Goal: Information Seeking & Learning: Learn about a topic

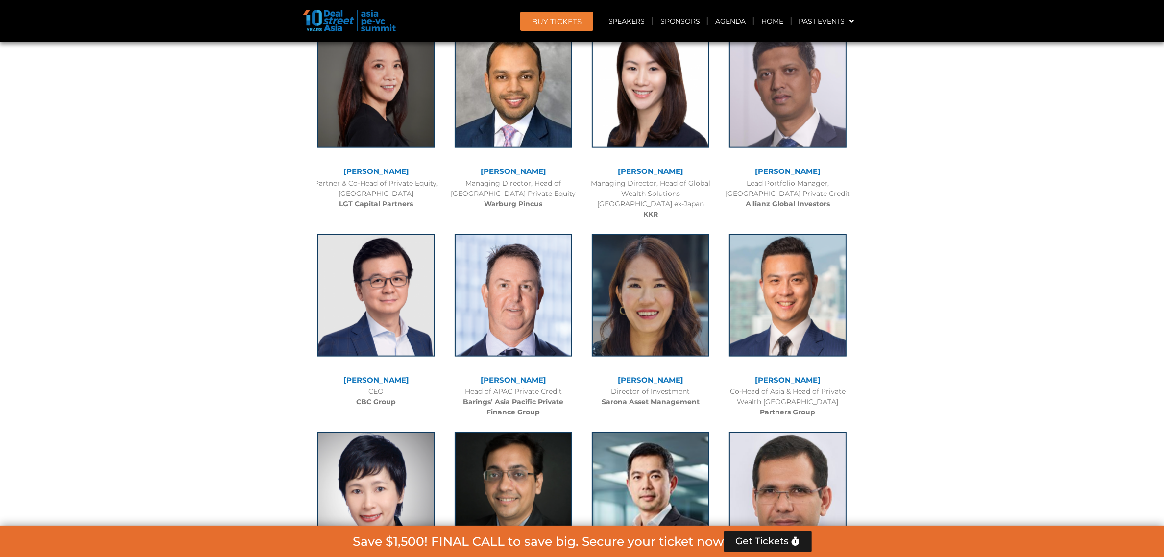
scroll to position [1014, 0]
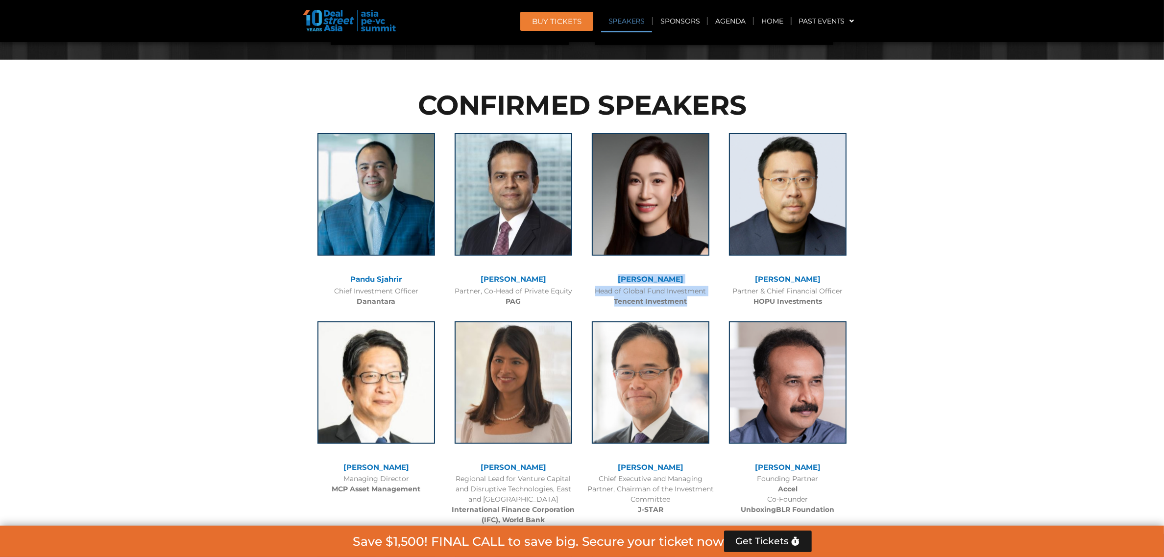
drag, startPoint x: 696, startPoint y: 301, endPoint x: 625, endPoint y: 280, distance: 73.6
click at [625, 280] on div "[PERSON_NAME] Head of Global Fund Investment Tencent Investment" at bounding box center [650, 217] width 137 height 188
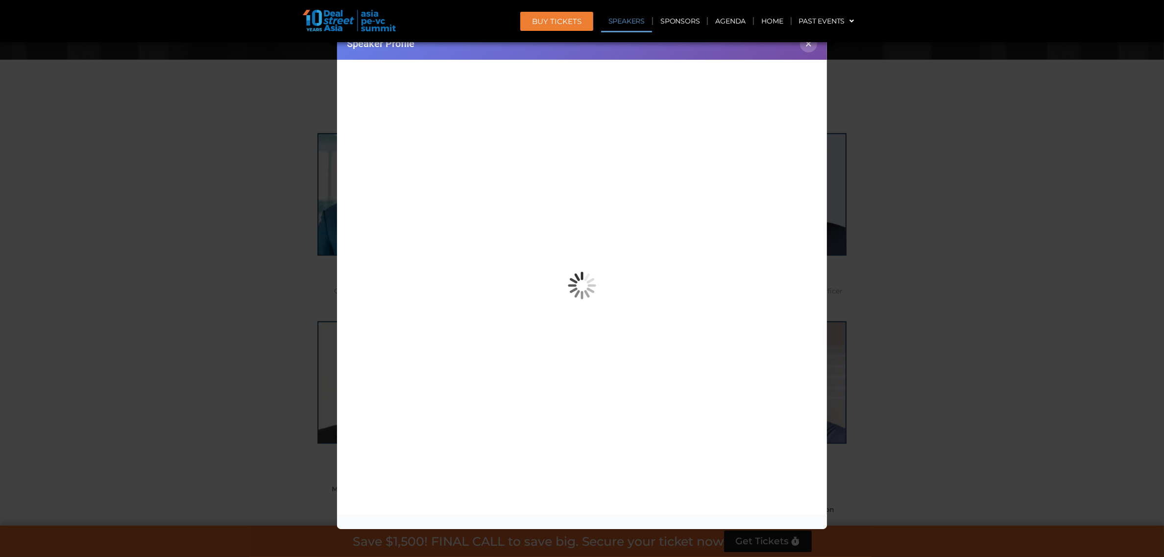
copy div "[PERSON_NAME] Head of Global Fund Investment Tencent Investment"
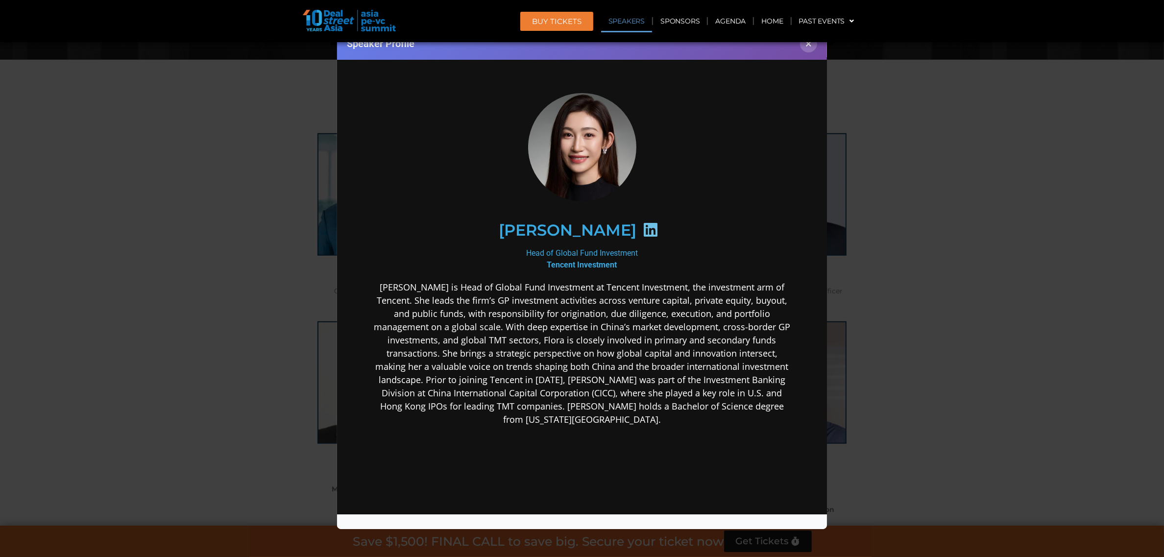
scroll to position [0, 0]
click at [898, 275] on div "Speaker Profile ×" at bounding box center [582, 278] width 1164 height 557
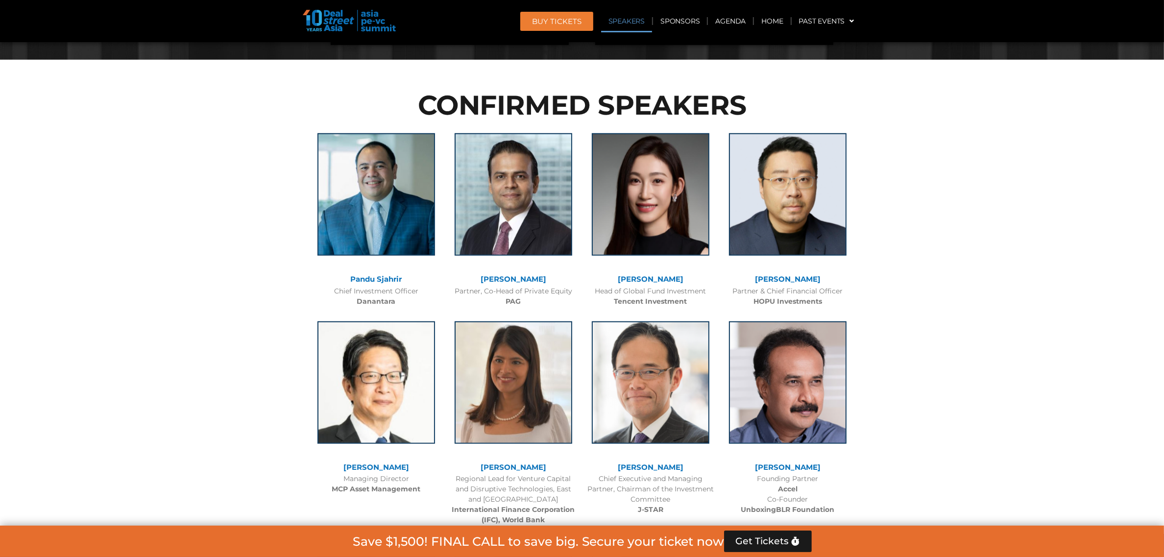
scroll to position [5185, 0]
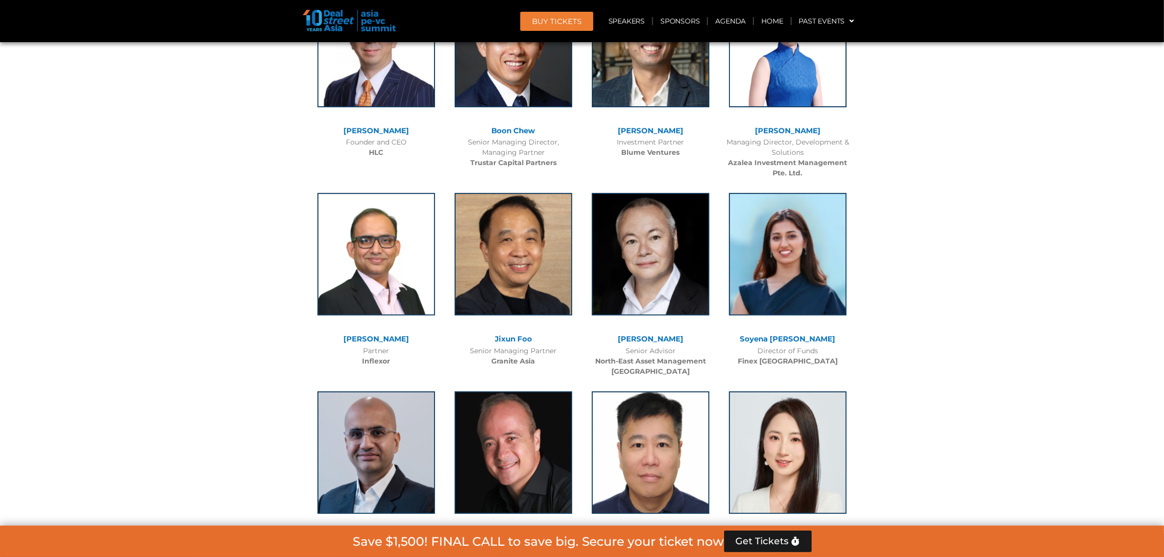
drag, startPoint x: 838, startPoint y: 293, endPoint x: 765, endPoint y: 284, distance: 74.0
click at [765, 284] on div "Soyena [PERSON_NAME] Director of Funds Finex [GEOGRAPHIC_DATA]" at bounding box center [787, 277] width 137 height 188
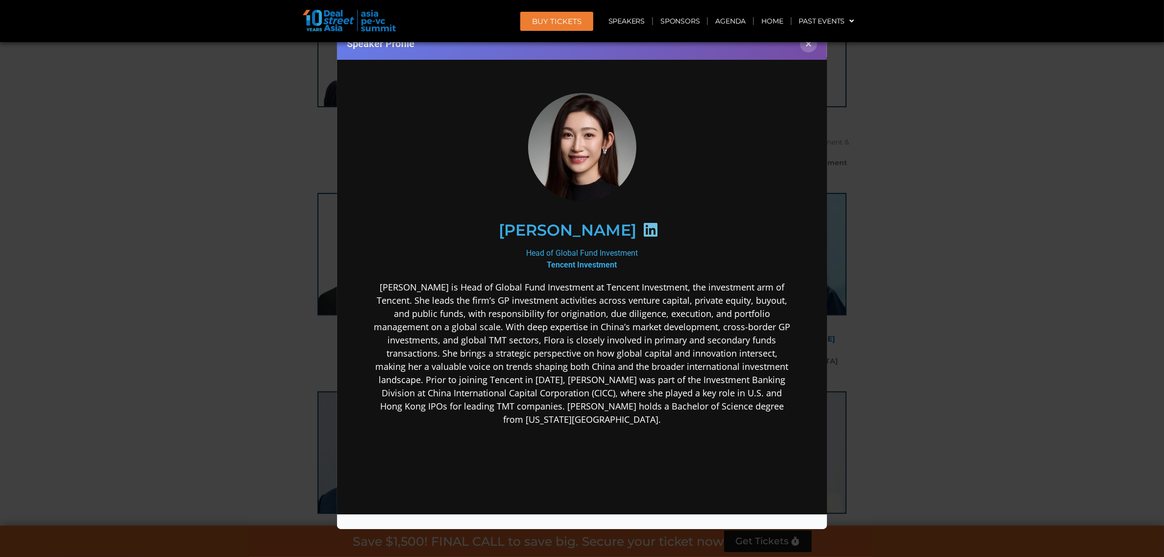
click at [1003, 311] on div "Speaker Profile ×" at bounding box center [582, 278] width 1164 height 557
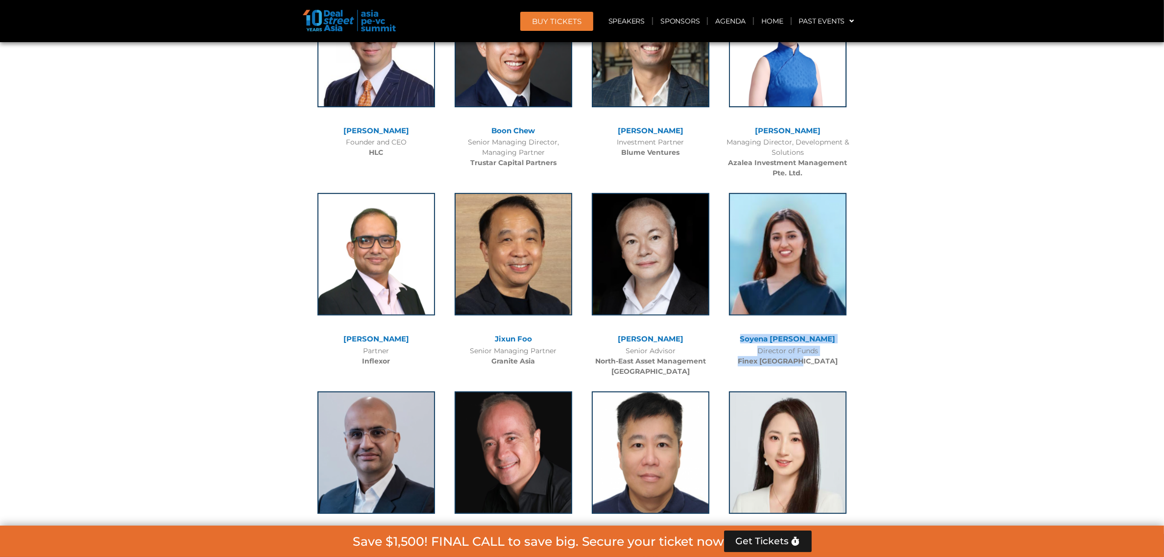
drag, startPoint x: 840, startPoint y: 304, endPoint x: 757, endPoint y: 279, distance: 87.4
click at [757, 279] on div "Soyena [PERSON_NAME] Director of Funds Finex [GEOGRAPHIC_DATA]" at bounding box center [787, 277] width 137 height 188
copy div "[PERSON_NAME] Director of Funds Finex [GEOGRAPHIC_DATA]"
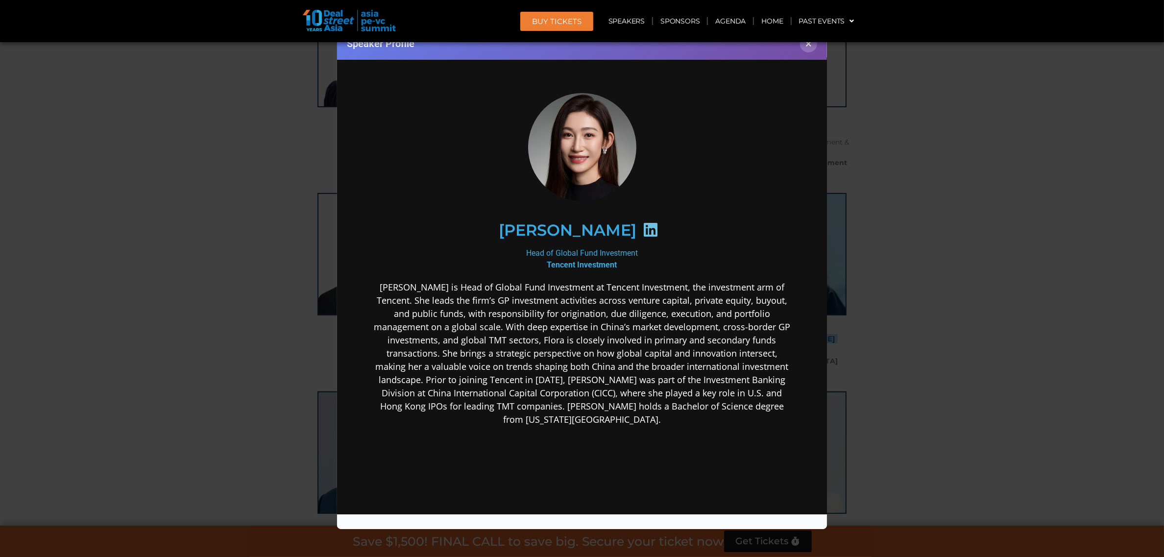
click at [931, 234] on div "Speaker Profile ×" at bounding box center [582, 278] width 1164 height 557
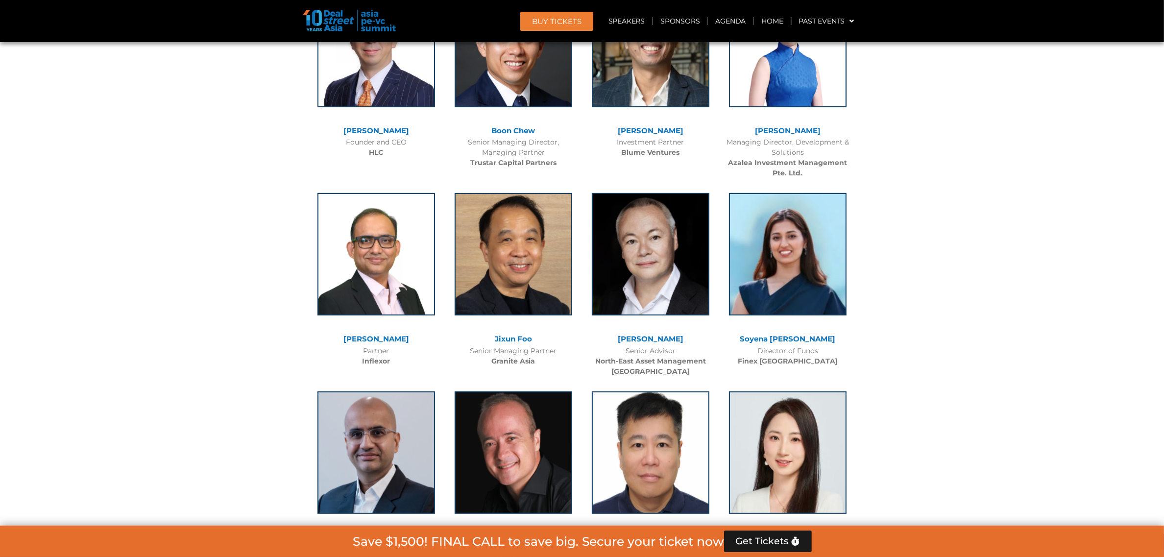
scroll to position [6175, 0]
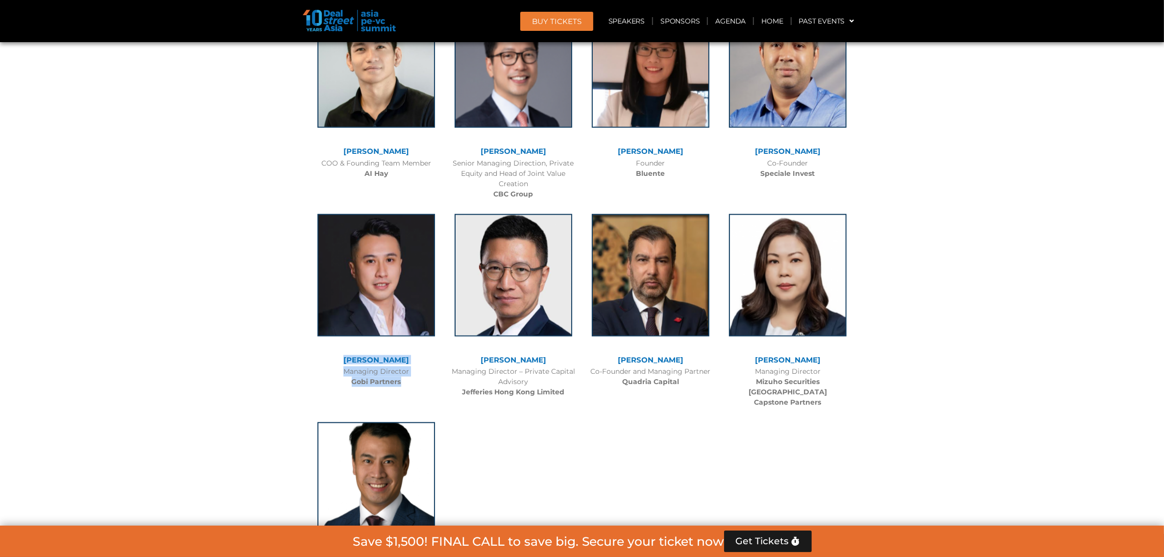
drag, startPoint x: 420, startPoint y: 309, endPoint x: 348, endPoint y: 284, distance: 76.0
click at [348, 284] on div "[PERSON_NAME] Managing Director Gobi Partners" at bounding box center [376, 298] width 137 height 188
copy div "[PERSON_NAME] Managing Director Gobi Partners"
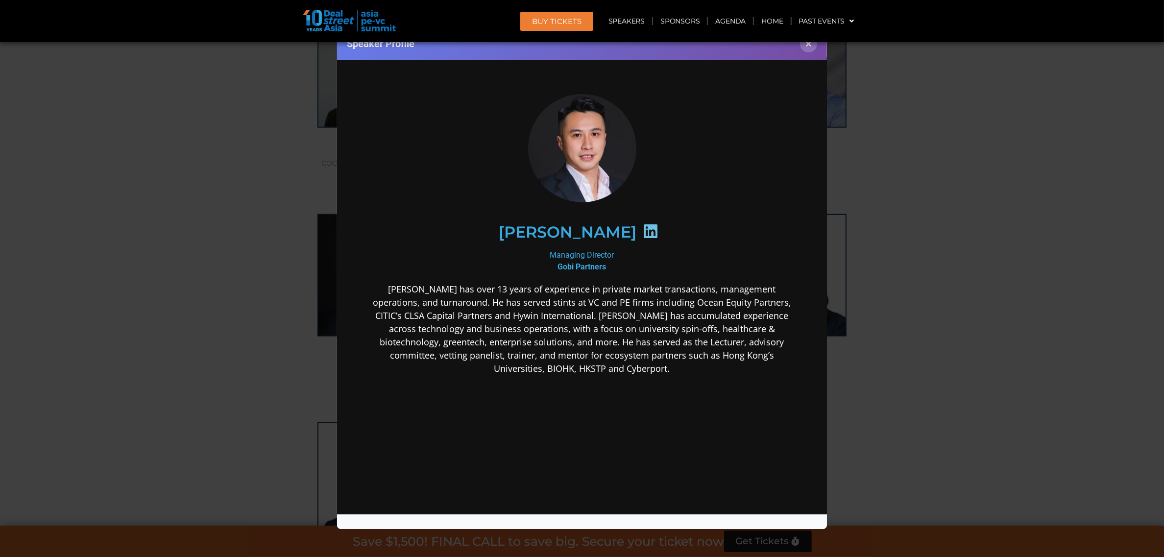
scroll to position [0, 0]
click at [806, 44] on button "×" at bounding box center [808, 43] width 17 height 17
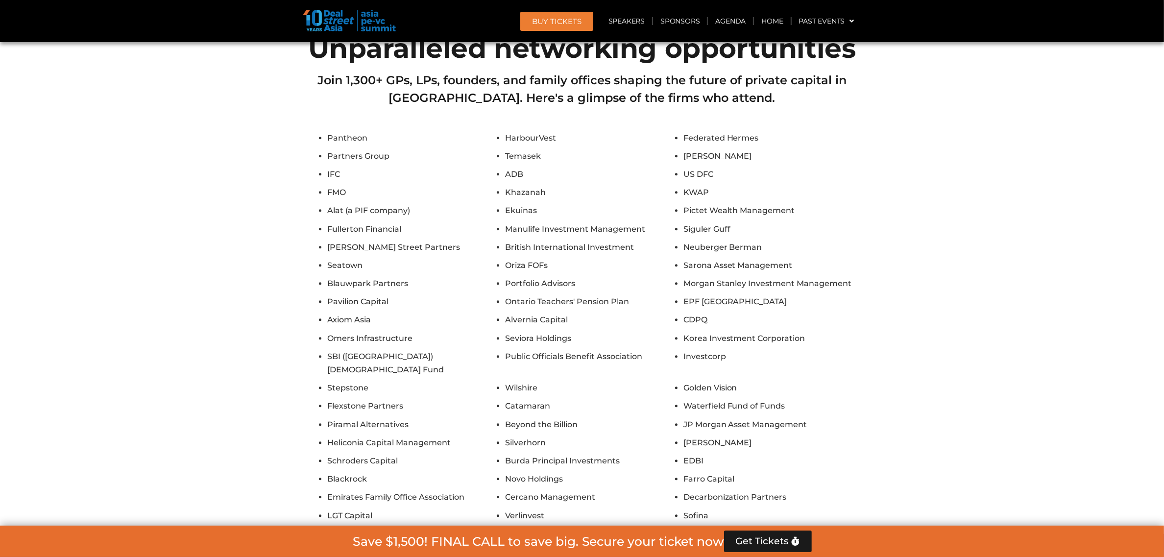
scroll to position [5967, 0]
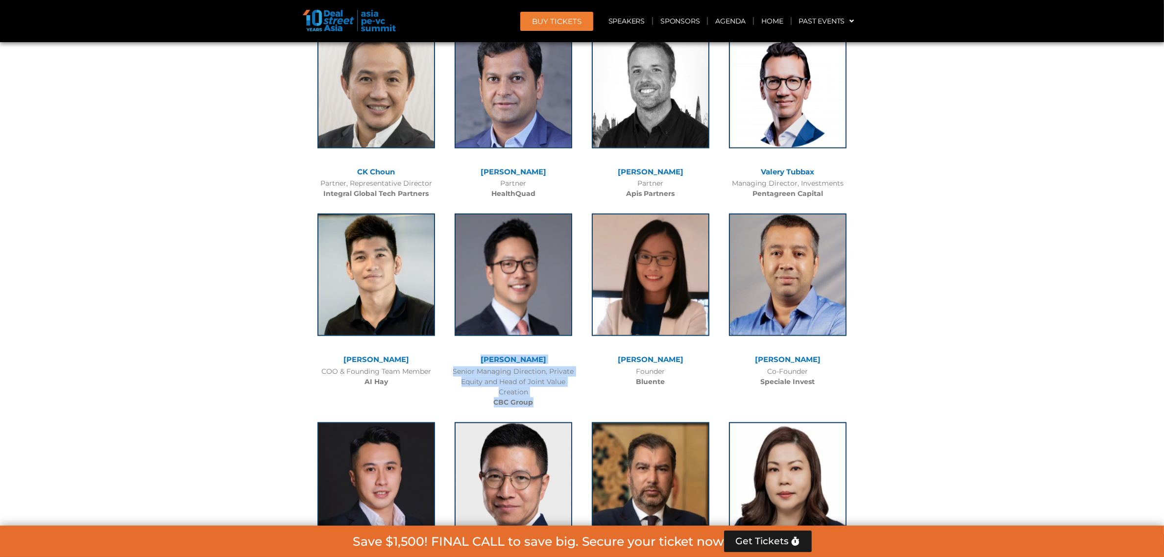
drag, startPoint x: 566, startPoint y: 319, endPoint x: 490, endPoint y: 276, distance: 87.5
click at [490, 276] on div "[PERSON_NAME] Senior Managing Direction, Private Equity and Head of Joint Value…" at bounding box center [513, 308] width 137 height 209
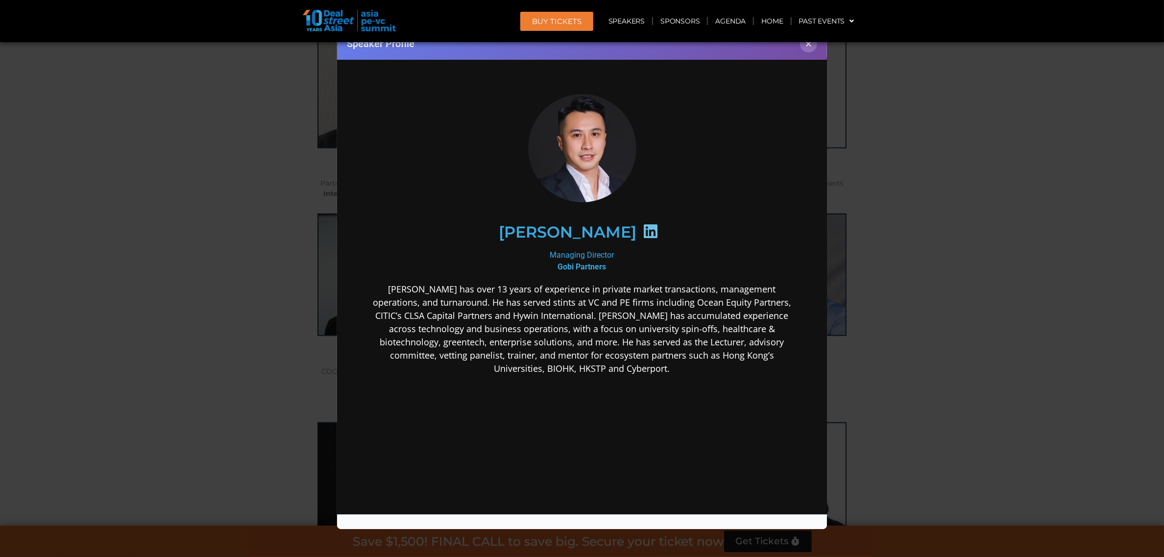
copy div "[PERSON_NAME] Senior Managing Direction, Private Equity and Head of Joint Value…"
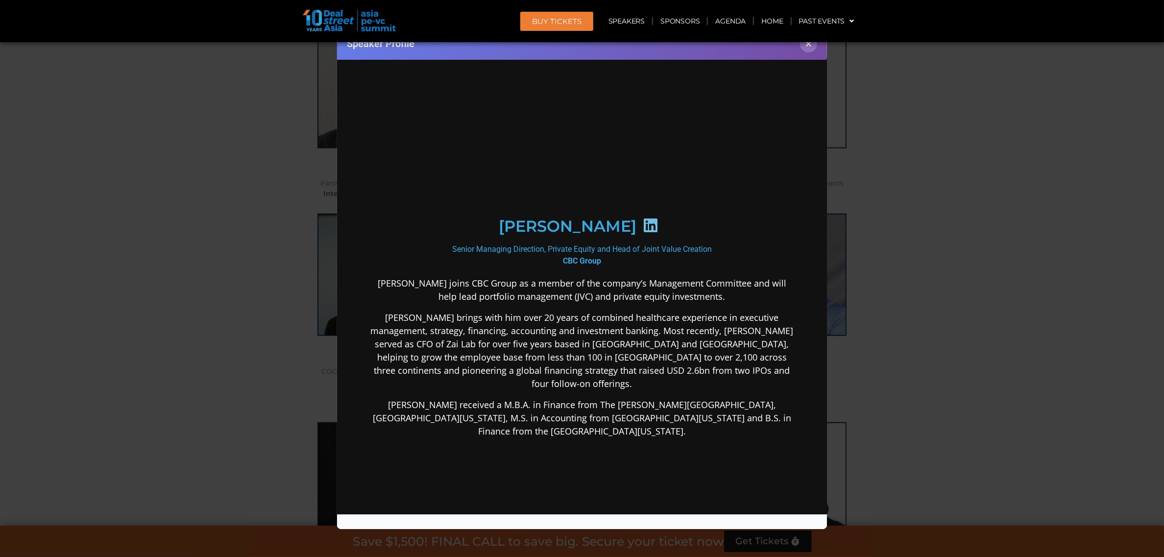
scroll to position [0, 0]
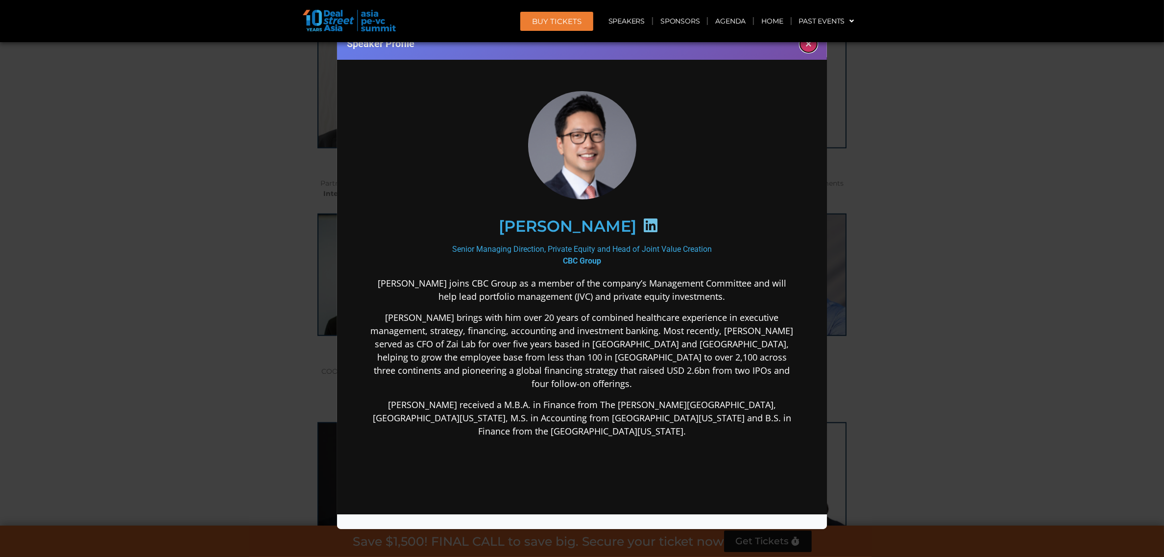
click at [811, 46] on button "×" at bounding box center [808, 43] width 17 height 17
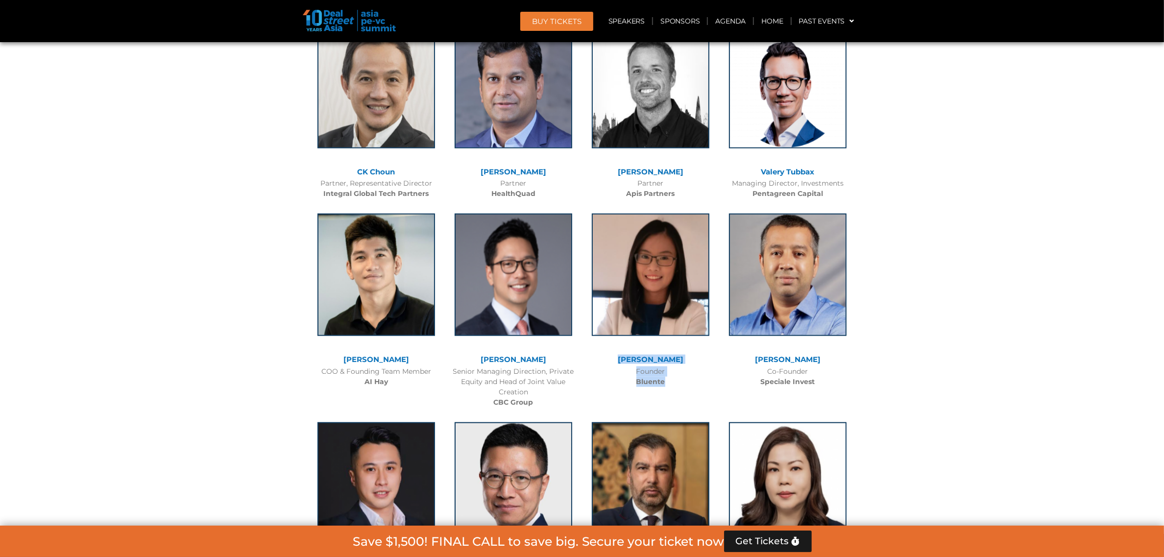
drag, startPoint x: 694, startPoint y: 307, endPoint x: 623, endPoint y: 280, distance: 75.5
click at [623, 280] on div "[PERSON_NAME] Founder Bluente" at bounding box center [650, 298] width 137 height 188
copy div "[PERSON_NAME] Founder Bluente"
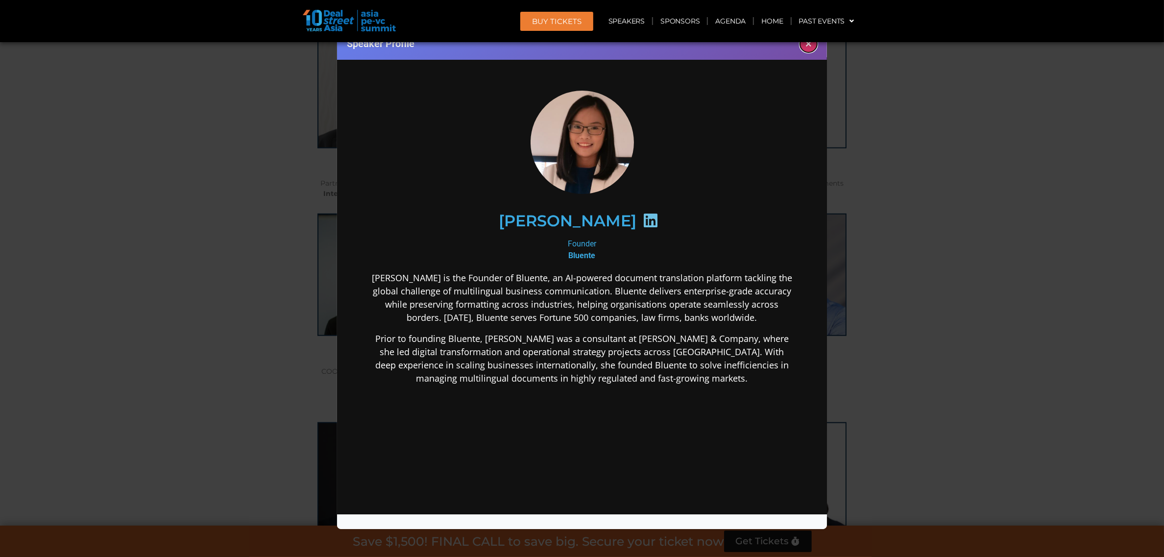
click at [809, 47] on button "×" at bounding box center [808, 43] width 17 height 17
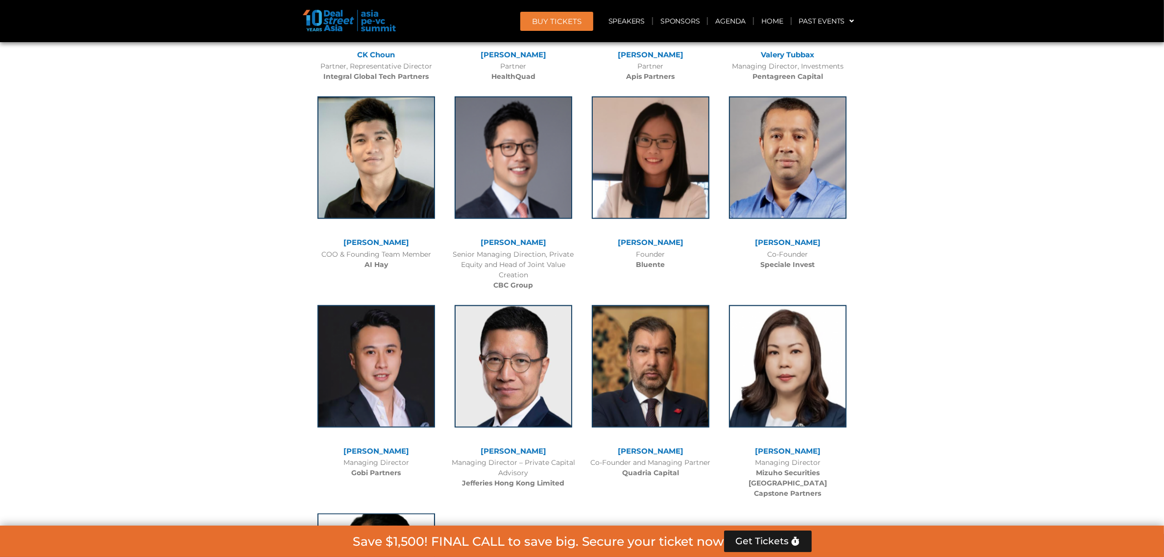
scroll to position [6089, 0]
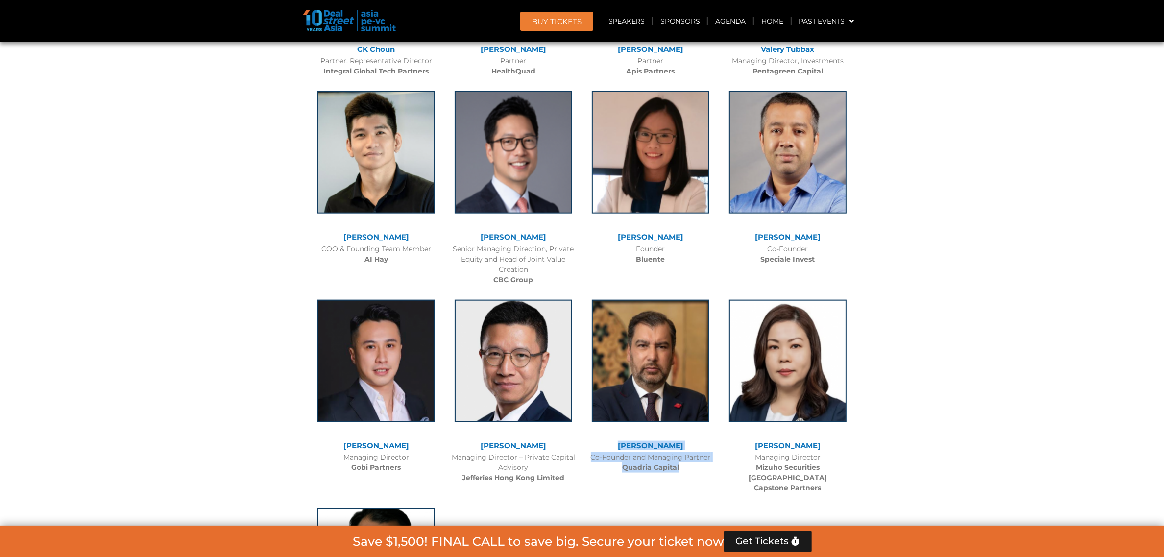
drag, startPoint x: 700, startPoint y: 384, endPoint x: 628, endPoint y: 368, distance: 73.8
click at [628, 368] on div "[PERSON_NAME] Co-Founder and Managing Partner Quadria Capital" at bounding box center [650, 384] width 137 height 188
copy div "[PERSON_NAME] Co-Founder and Managing Partner Quadria Capital"
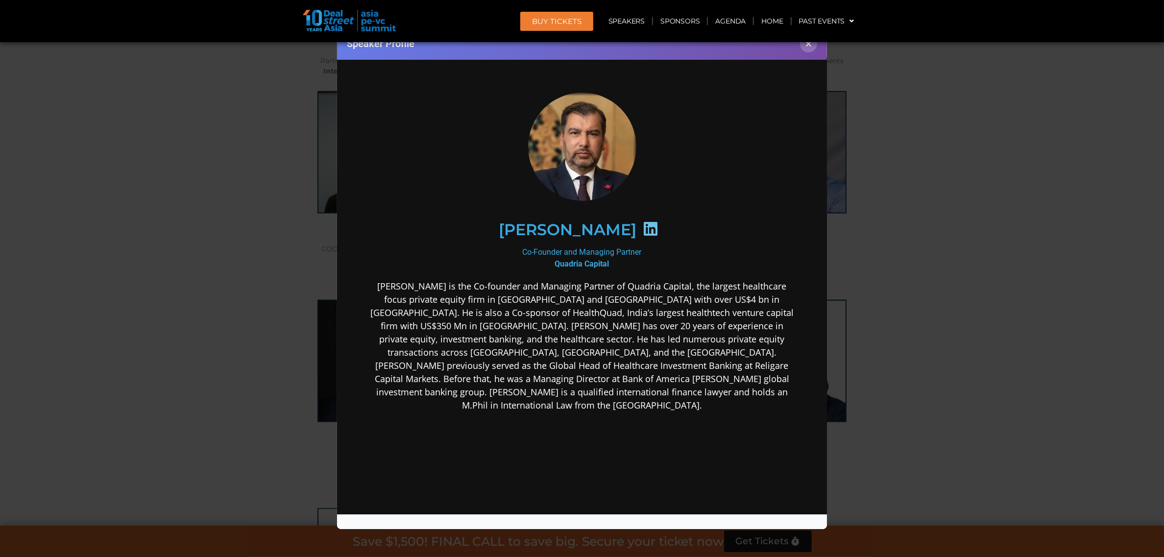
scroll to position [0, 0]
click at [810, 47] on button "×" at bounding box center [808, 43] width 17 height 17
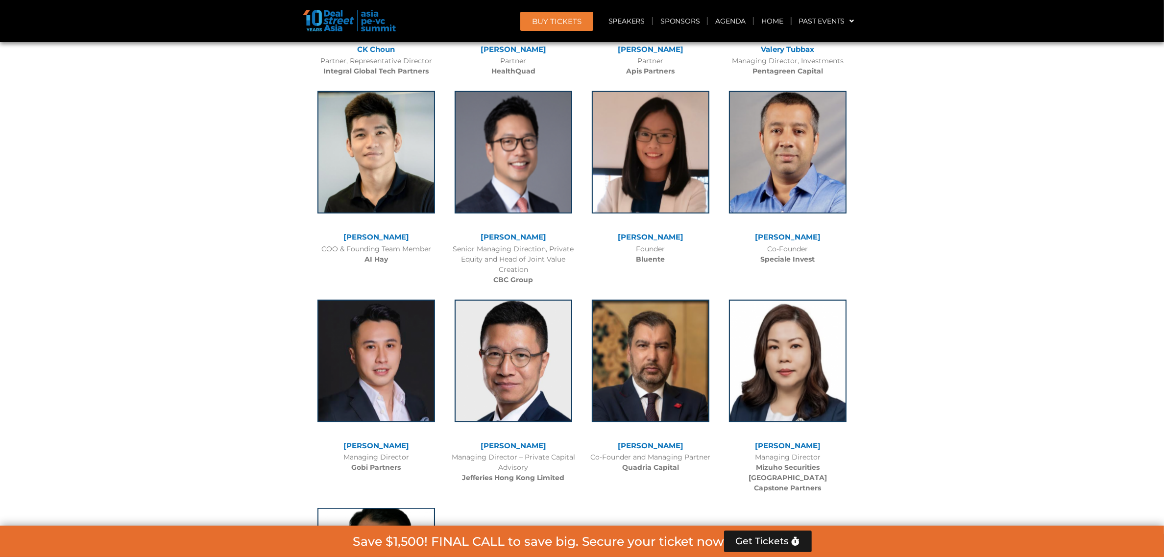
drag, startPoint x: 628, startPoint y: 290, endPoint x: 905, endPoint y: 403, distance: 299.0
drag, startPoint x: 654, startPoint y: 324, endPoint x: 967, endPoint y: 227, distance: 327.6
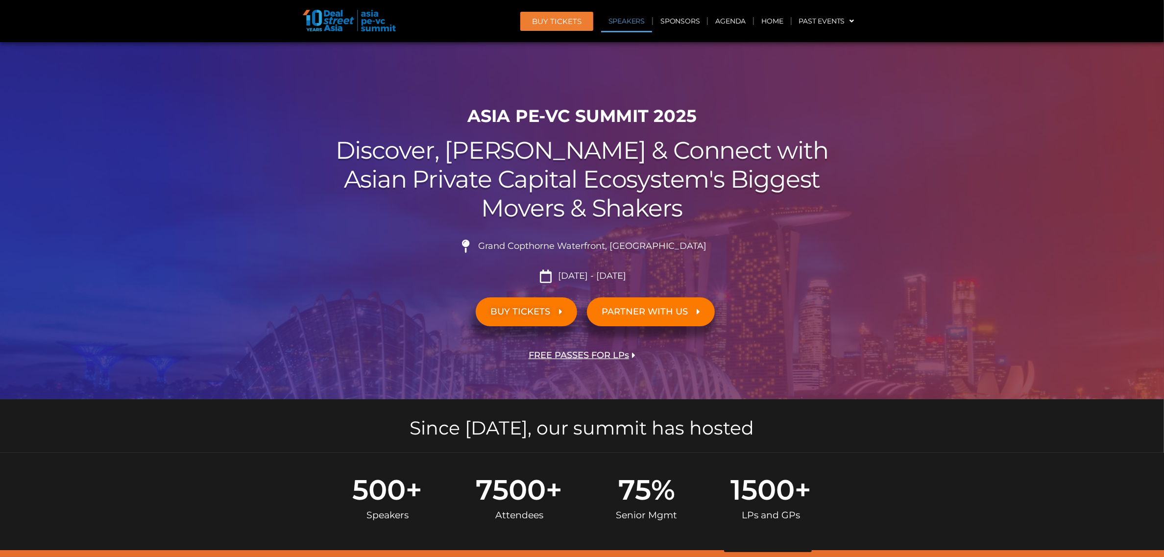
scroll to position [5185, 0]
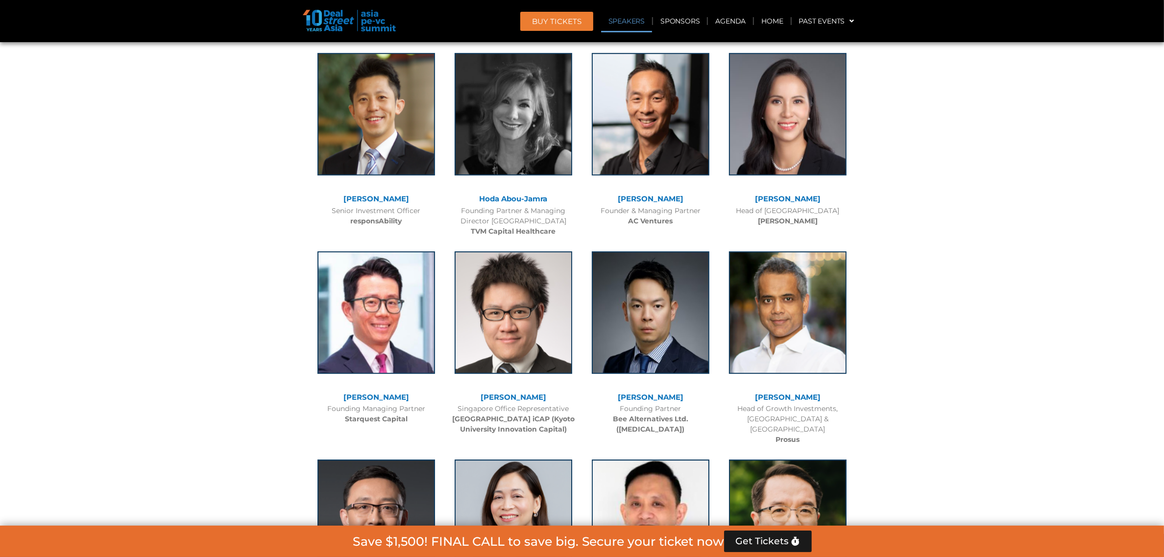
click at [731, 9] on header "BUY Tickets Speakers Sponsors Agenda Home Past Events JKT 2025 SG 2024 JKT 2024…" at bounding box center [582, 21] width 1164 height 42
click at [731, 22] on link "Agenda" at bounding box center [730, 21] width 45 height 23
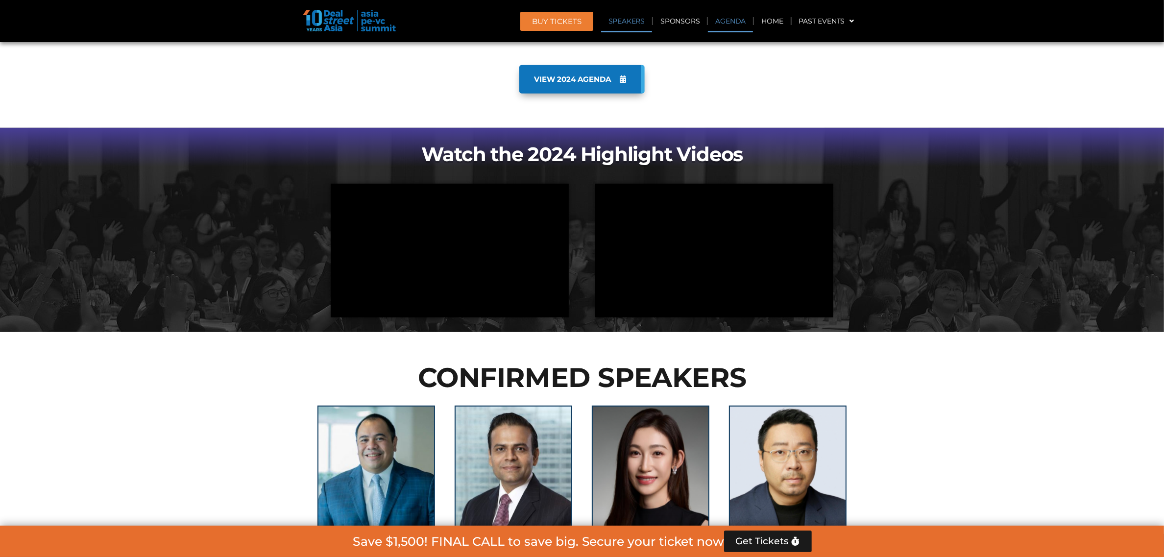
scroll to position [512, 0]
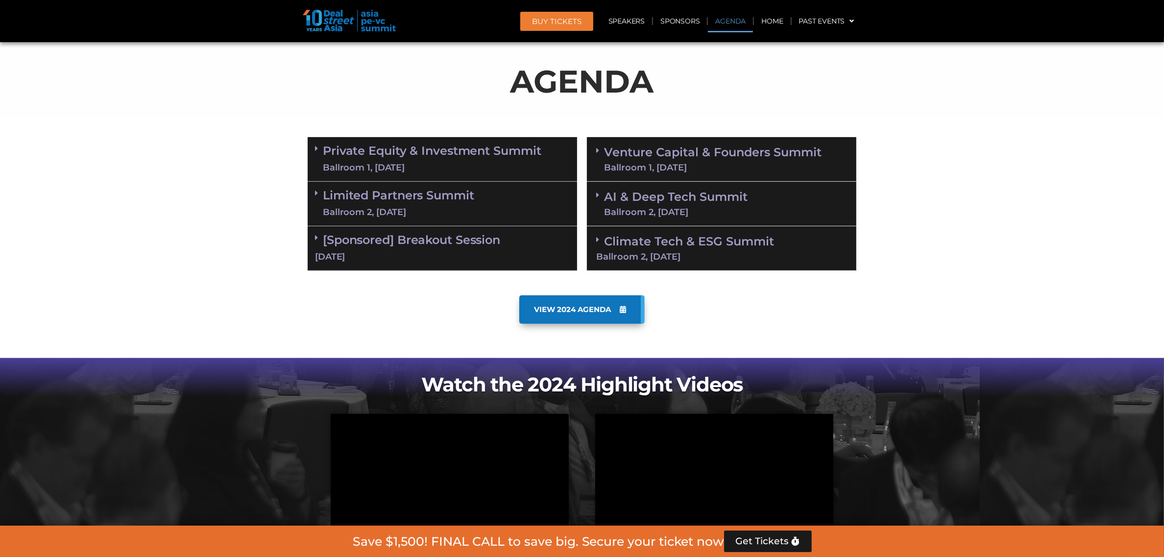
click at [718, 167] on div "Ballroom 1, [DATE]" at bounding box center [712, 167] width 217 height 9
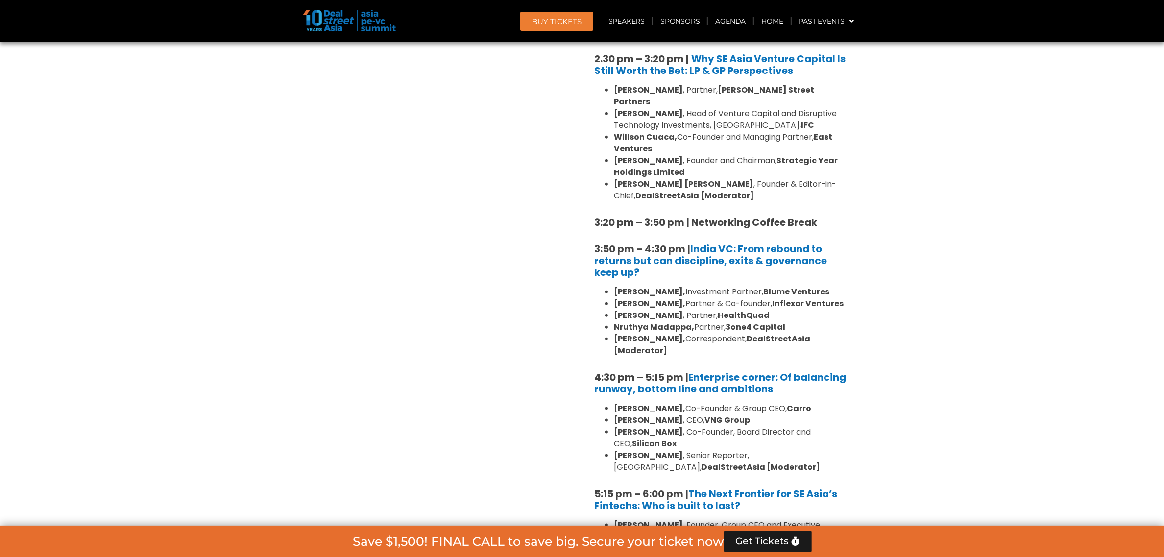
scroll to position [7486, 0]
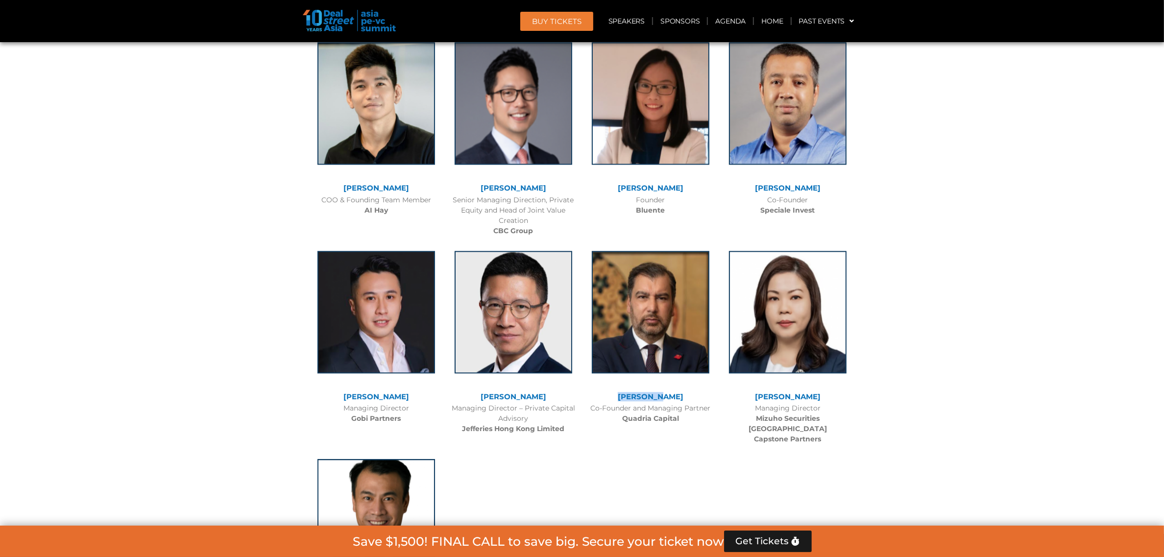
drag, startPoint x: 686, startPoint y: 256, endPoint x: 618, endPoint y: 258, distance: 68.1
click at [618, 393] on div "[PERSON_NAME]" at bounding box center [650, 397] width 127 height 8
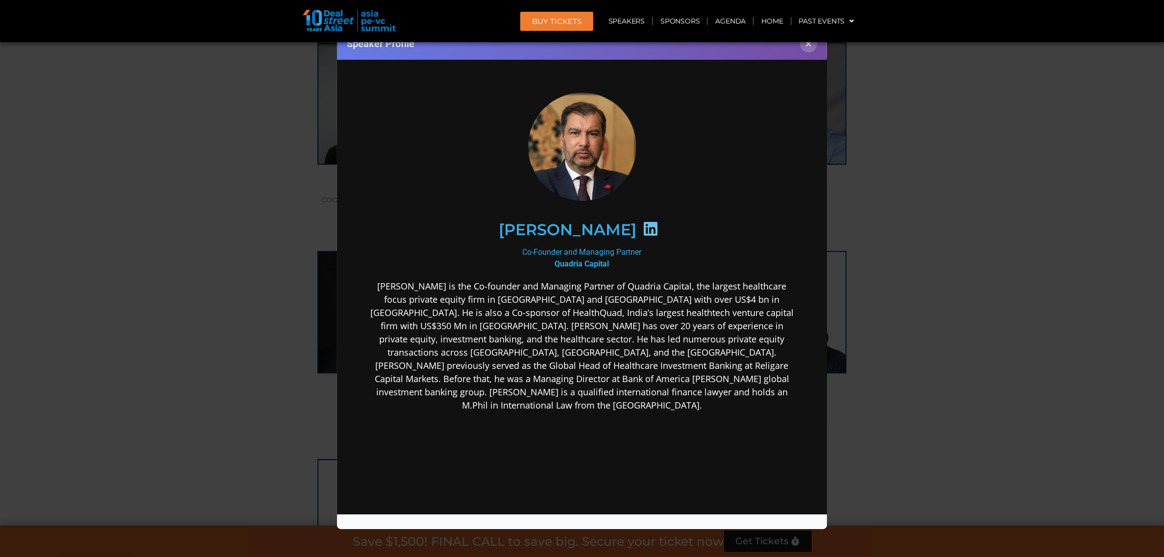
copy link "[PERSON_NAME]"
click at [809, 50] on button "×" at bounding box center [808, 43] width 17 height 17
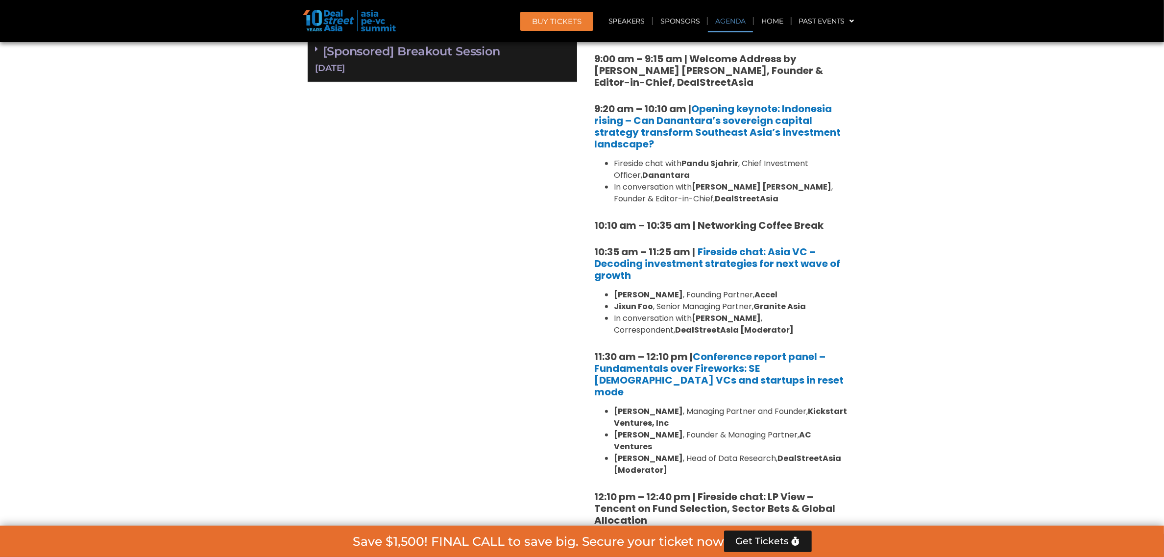
scroll to position [466, 0]
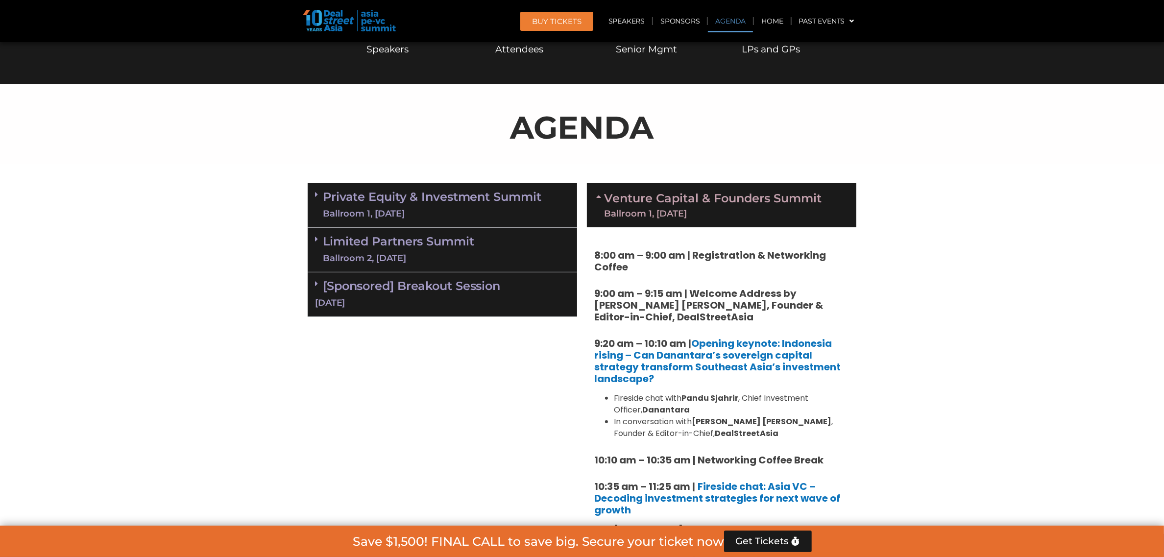
click at [403, 237] on link "Limited Partners [GEOGRAPHIC_DATA] 2, [DATE]" at bounding box center [398, 249] width 151 height 29
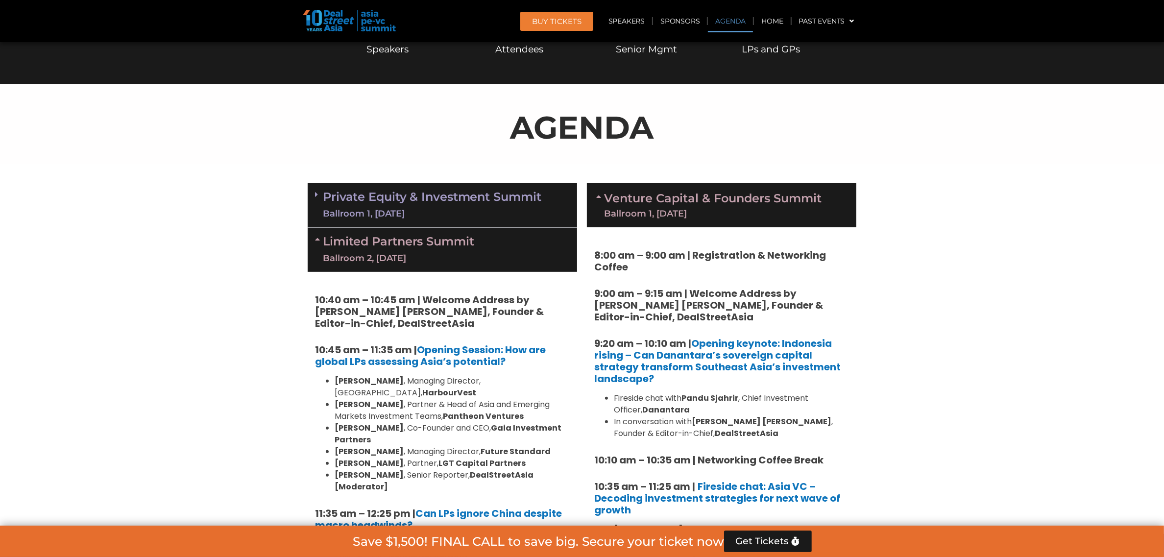
click at [421, 199] on link "Private Equity & Investment Summit Ballroom 1, [DATE]" at bounding box center [432, 205] width 218 height 29
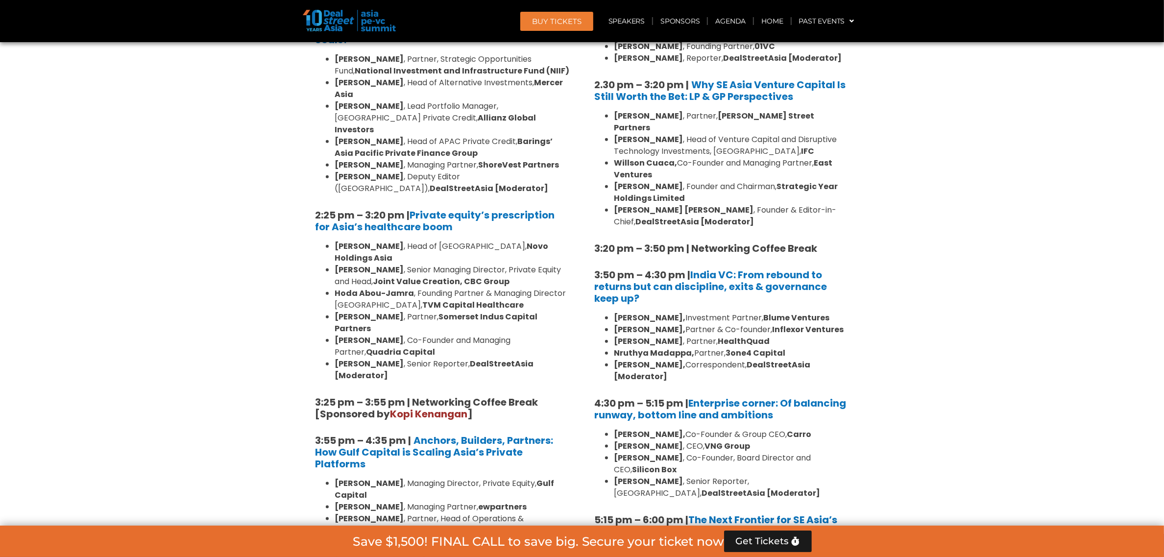
scroll to position [1291, 0]
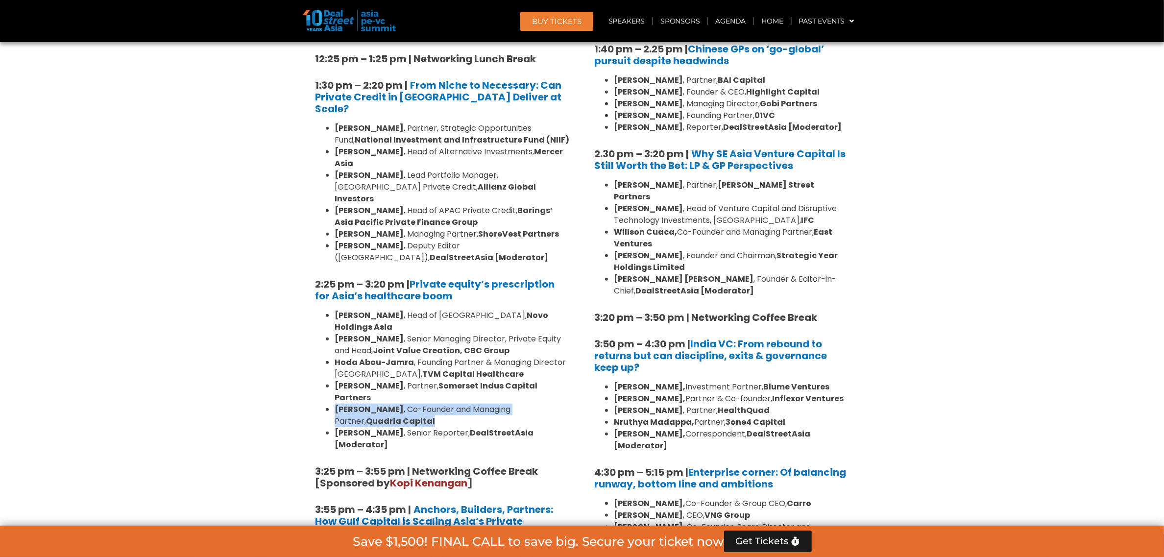
drag, startPoint x: 383, startPoint y: 287, endPoint x: 329, endPoint y: 281, distance: 54.2
click at [329, 310] on ul "[PERSON_NAME] , Head of Asia, Novo Holdings Asia [PERSON_NAME] , Senior Managin…" at bounding box center [442, 380] width 255 height 141
copy li "[PERSON_NAME] , Co-Founder and Managing Partner, Quadria Capital"
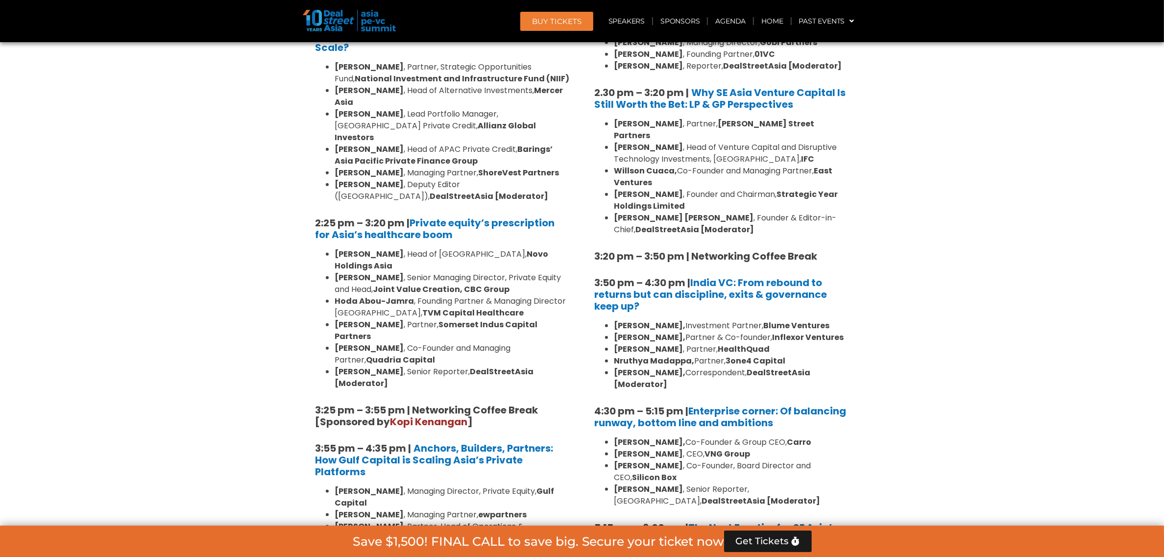
drag, startPoint x: 546, startPoint y: 407, endPoint x: 333, endPoint y: 409, distance: 213.1
click at [333, 485] on ul "[PERSON_NAME] , Managing Director, Private Equity, Gulf Capital [PERSON_NAME] ,…" at bounding box center [442, 538] width 255 height 106
copy li "[PERSON_NAME] , Director of Funds, Finex [GEOGRAPHIC_DATA]"
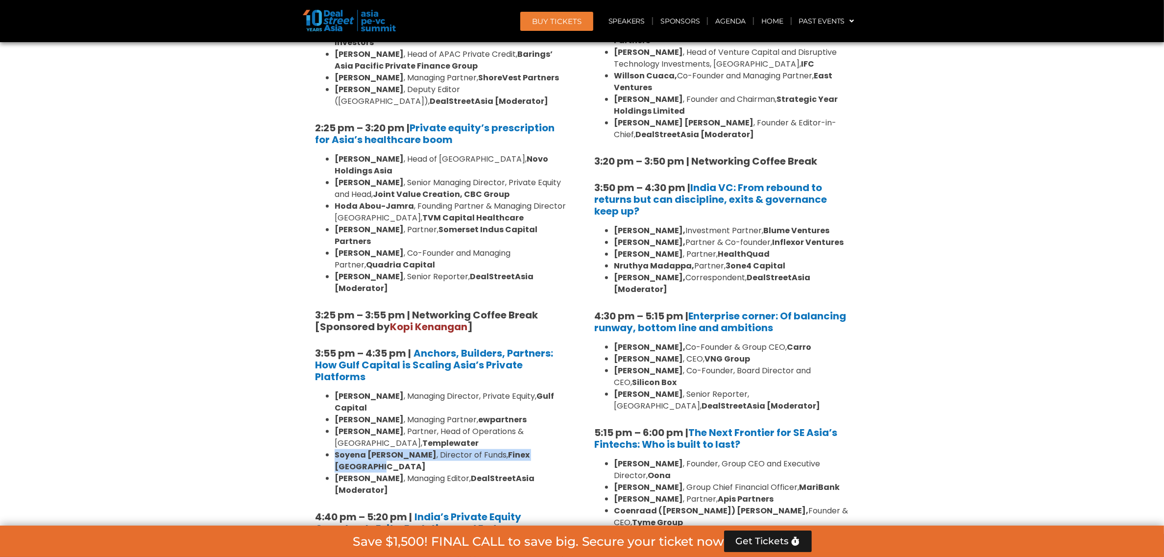
scroll to position [1475, 0]
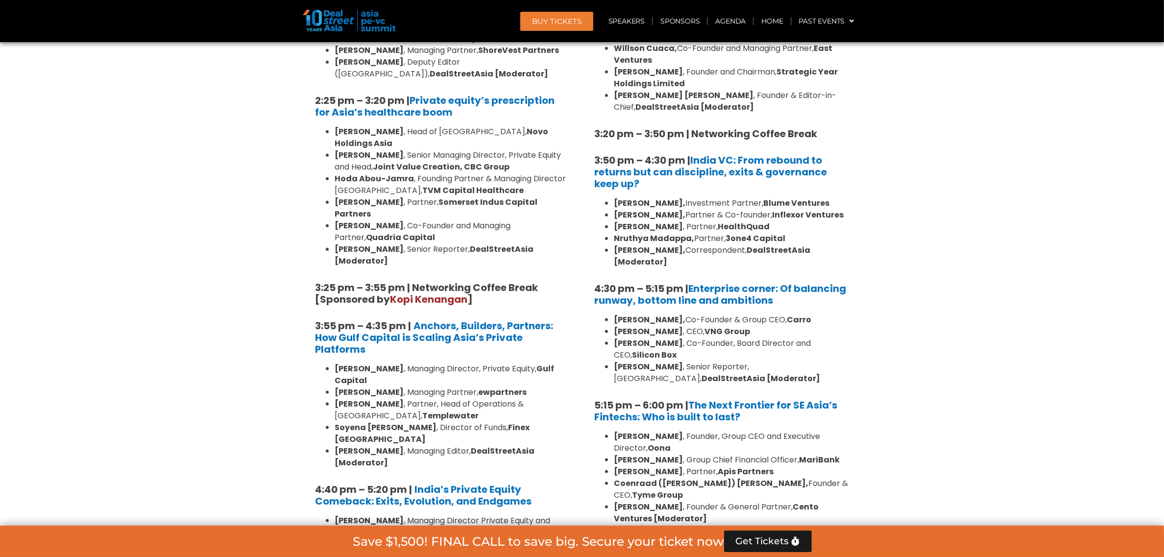
click at [476, 398] on li "[PERSON_NAME] , Partner, Head of Operations & [GEOGRAPHIC_DATA], Templewater" at bounding box center [452, 410] width 235 height 24
click at [616, 22] on link "Speakers" at bounding box center [626, 21] width 51 height 23
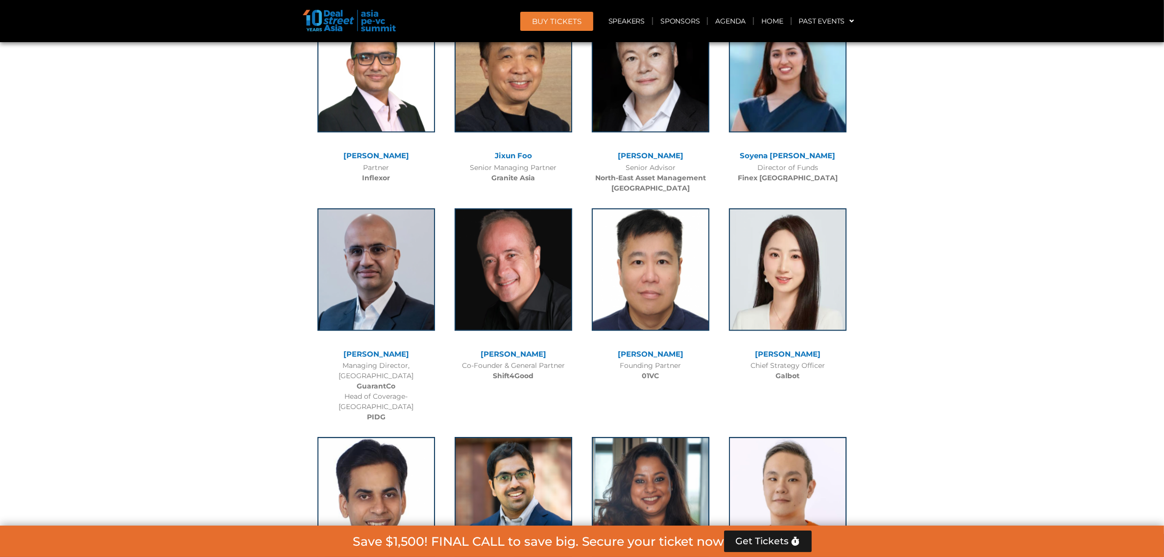
scroll to position [7893, 0]
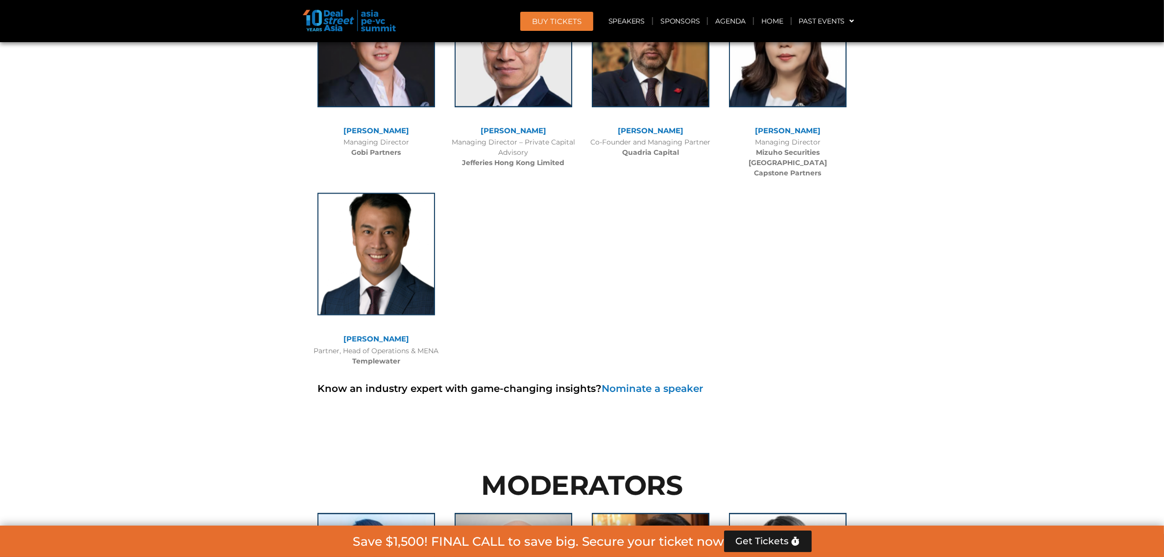
scroll to position [6169, 0]
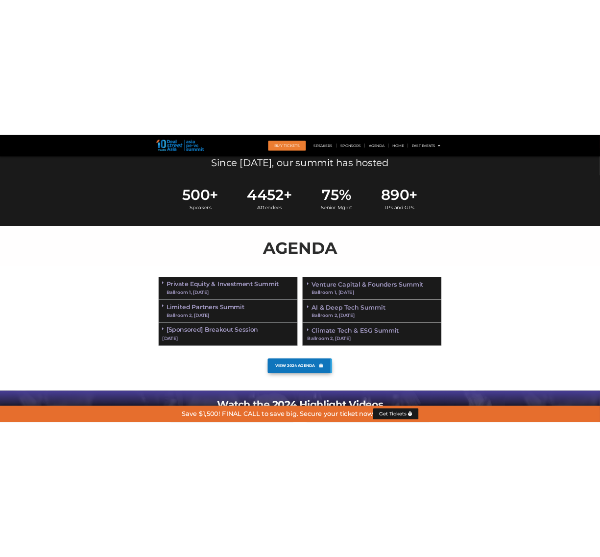
scroll to position [343, 0]
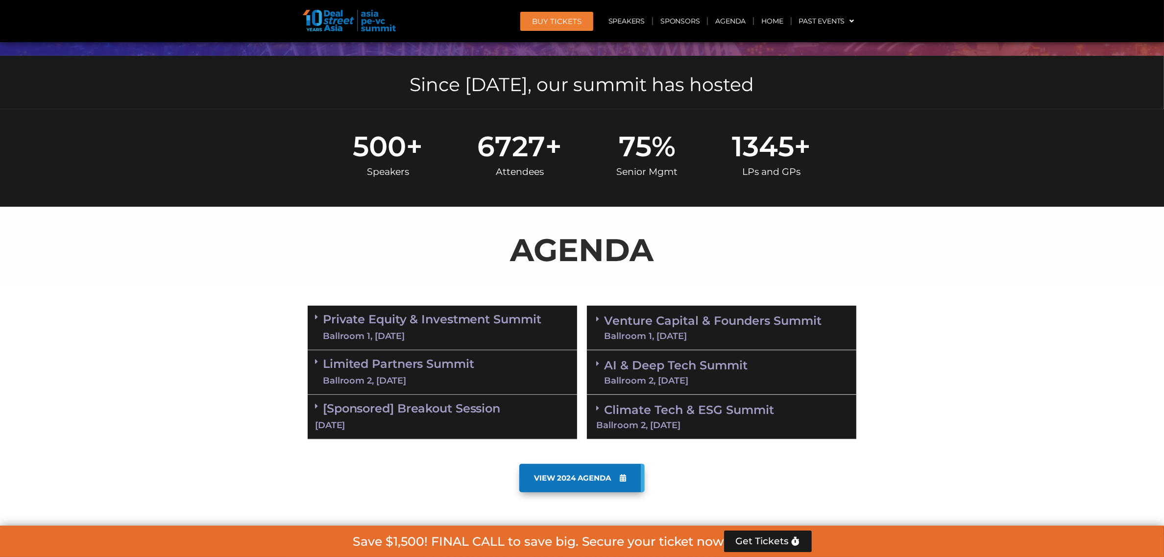
click at [680, 378] on div "Ballroom 2, [DATE]" at bounding box center [676, 380] width 144 height 9
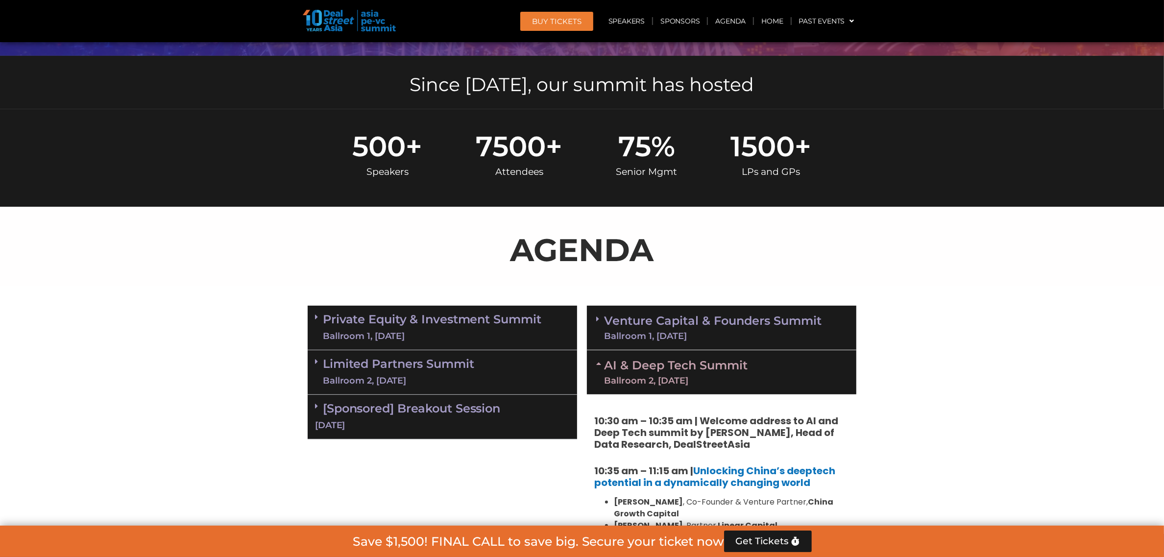
click at [494, 363] on div "Limited Partners [GEOGRAPHIC_DATA] 2, [DATE]" at bounding box center [442, 372] width 269 height 45
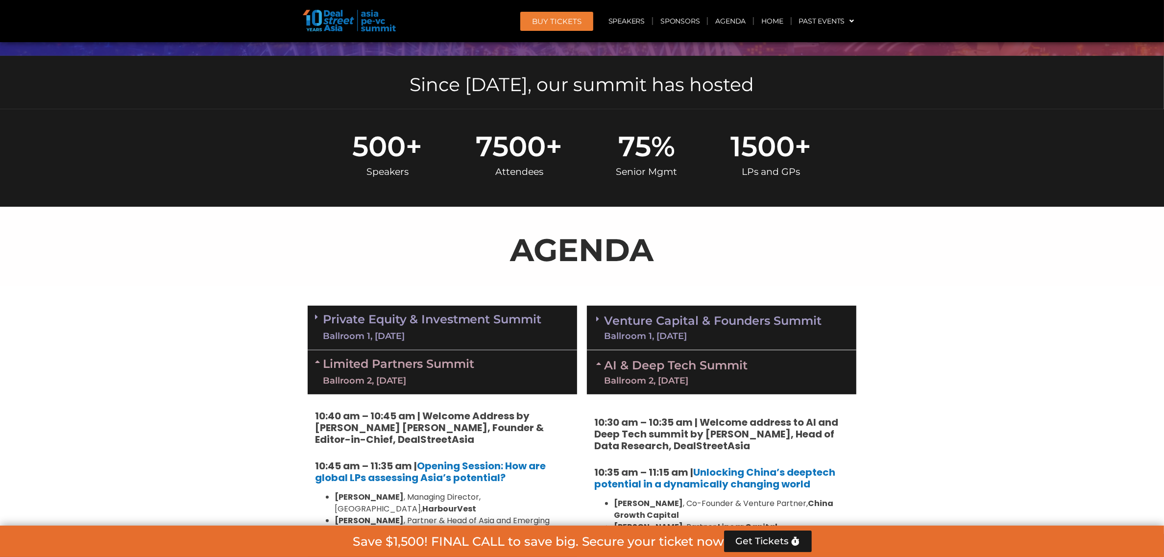
click at [490, 324] on link "Private Equity & Investment Summit Ballroom 1, [DATE]" at bounding box center [432, 327] width 218 height 29
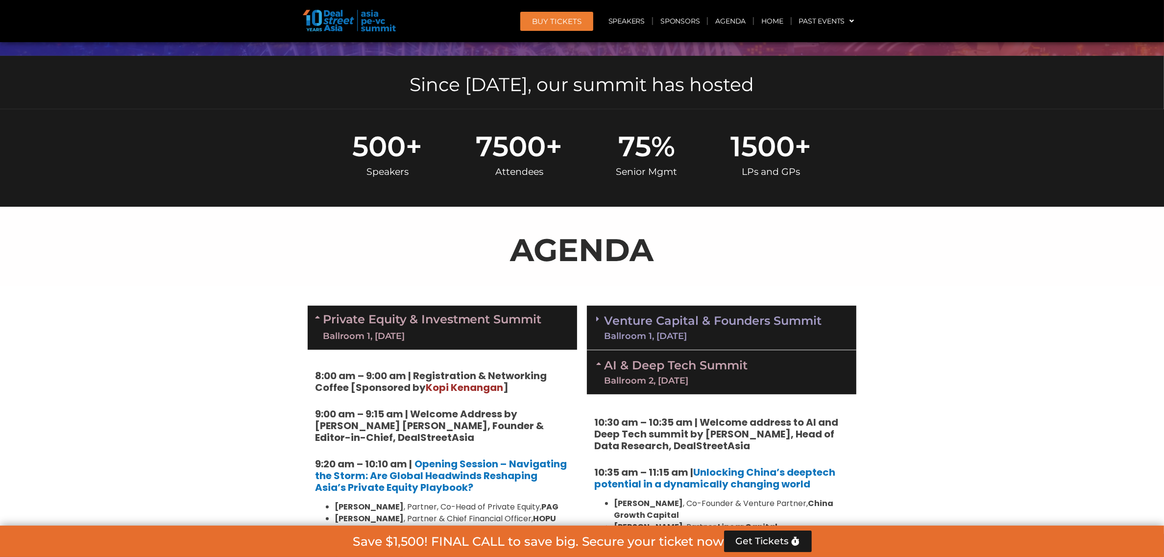
click at [664, 319] on link "Venture Capital & Founders​ Summit Ballroom 1, [DATE]" at bounding box center [712, 327] width 217 height 25
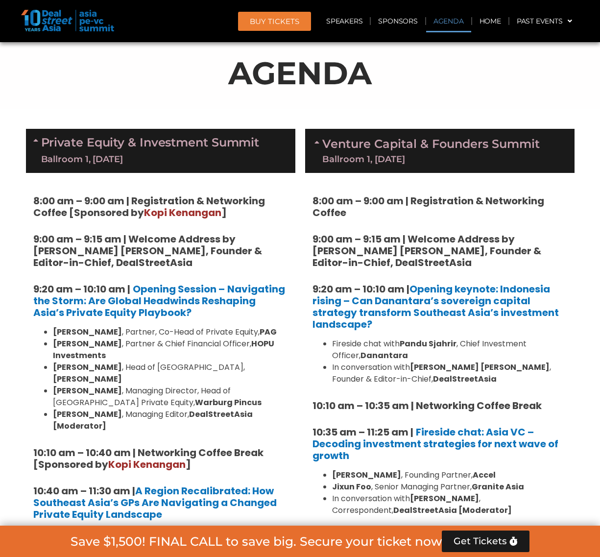
scroll to position [527, 0]
